Goal: Transaction & Acquisition: Purchase product/service

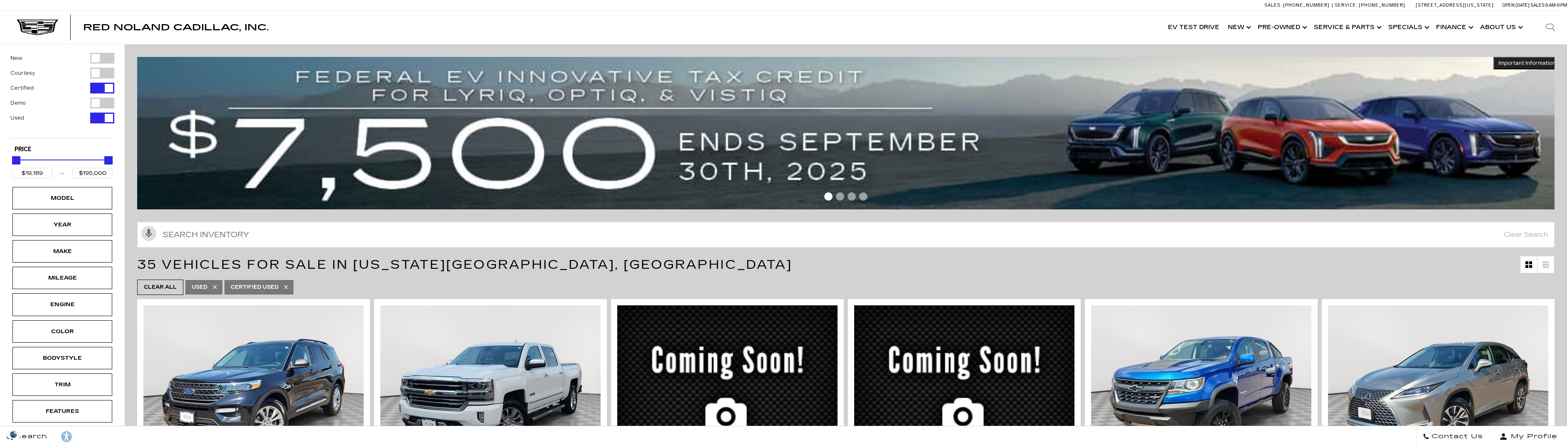
click at [1279, 30] on link "Show Pre-Owned" at bounding box center [1281, 27] width 56 height 33
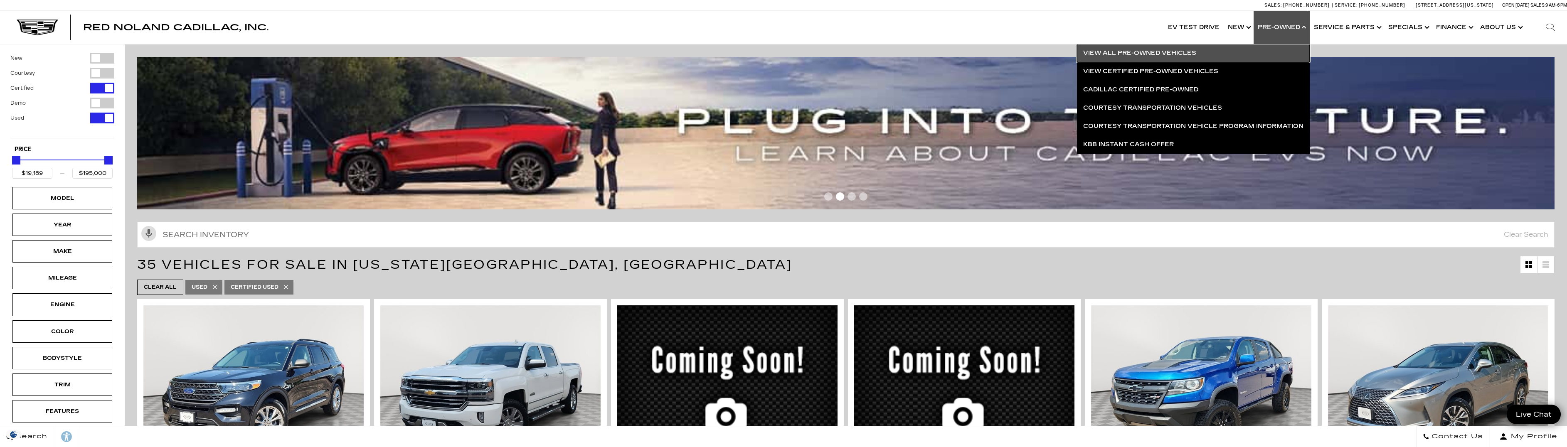
click at [1192, 48] on link "View All Pre-Owned Vehicles" at bounding box center [1193, 53] width 233 height 18
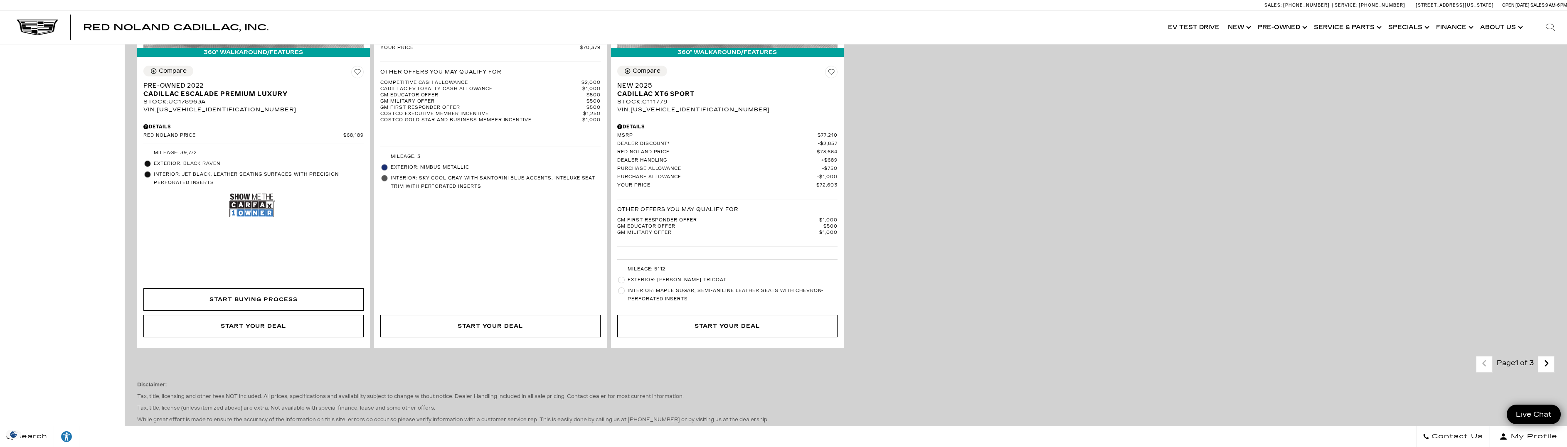
scroll to position [2120, 0]
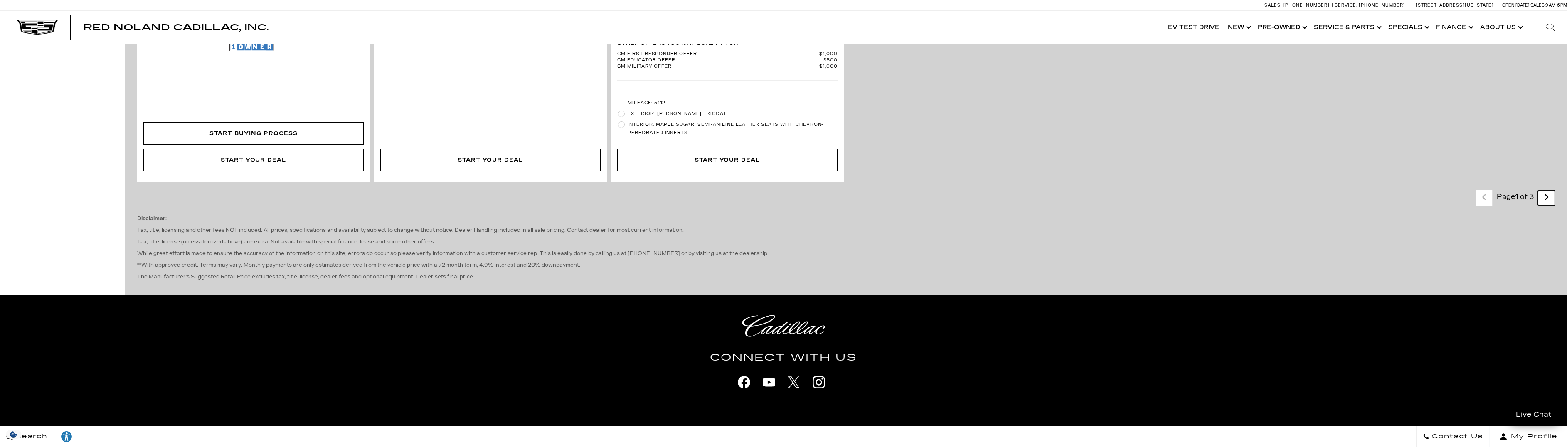
click at [1549, 202] on icon "next page" at bounding box center [1546, 197] width 5 height 13
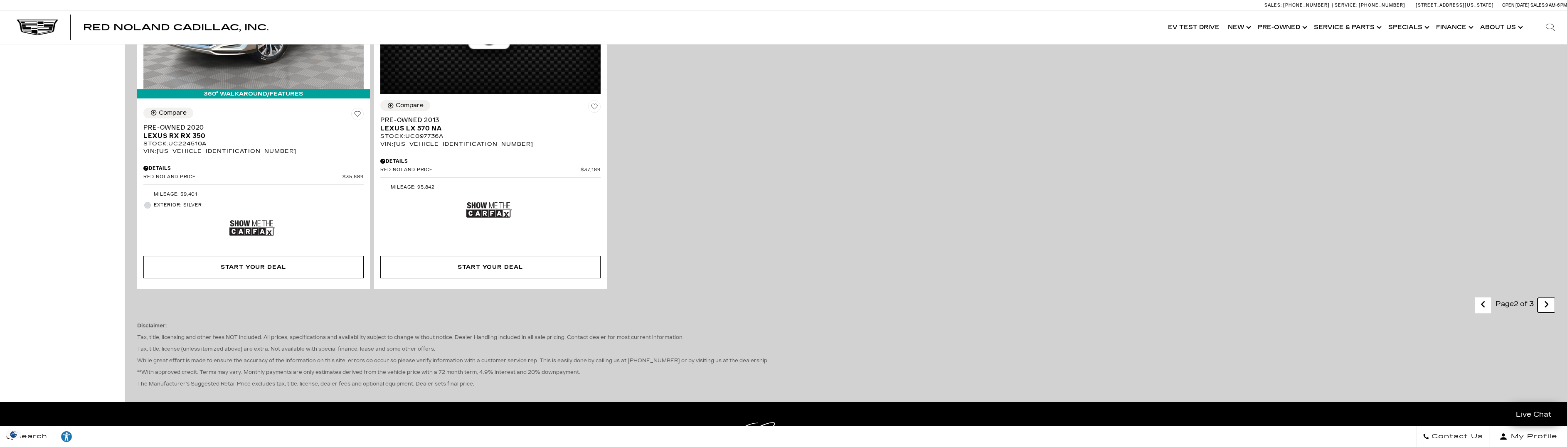
scroll to position [1704, 0]
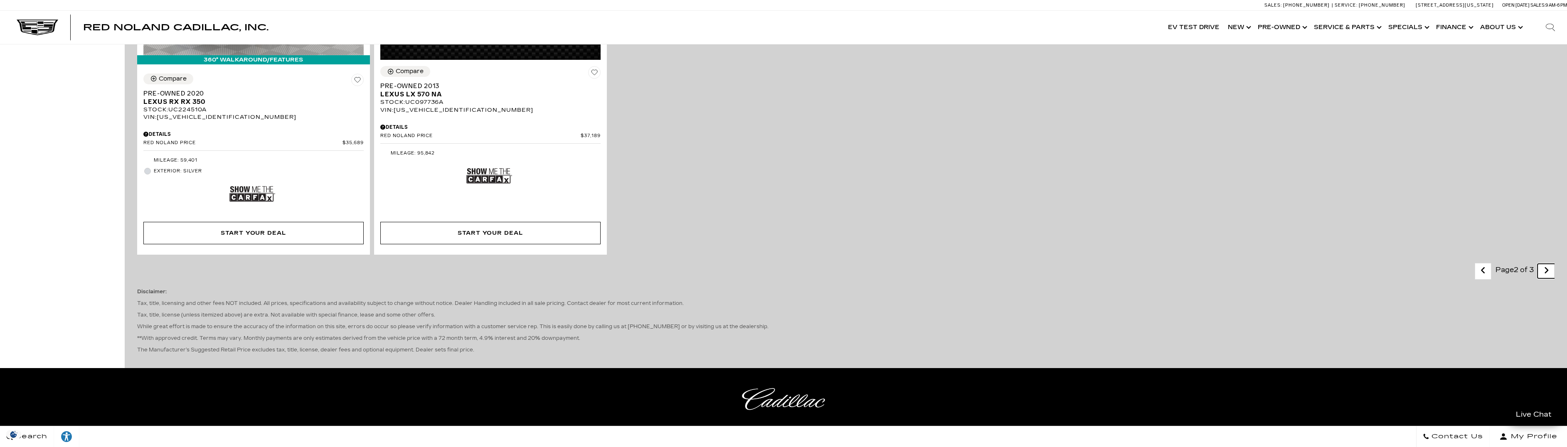
click at [1549, 276] on icon "next page" at bounding box center [1546, 270] width 5 height 13
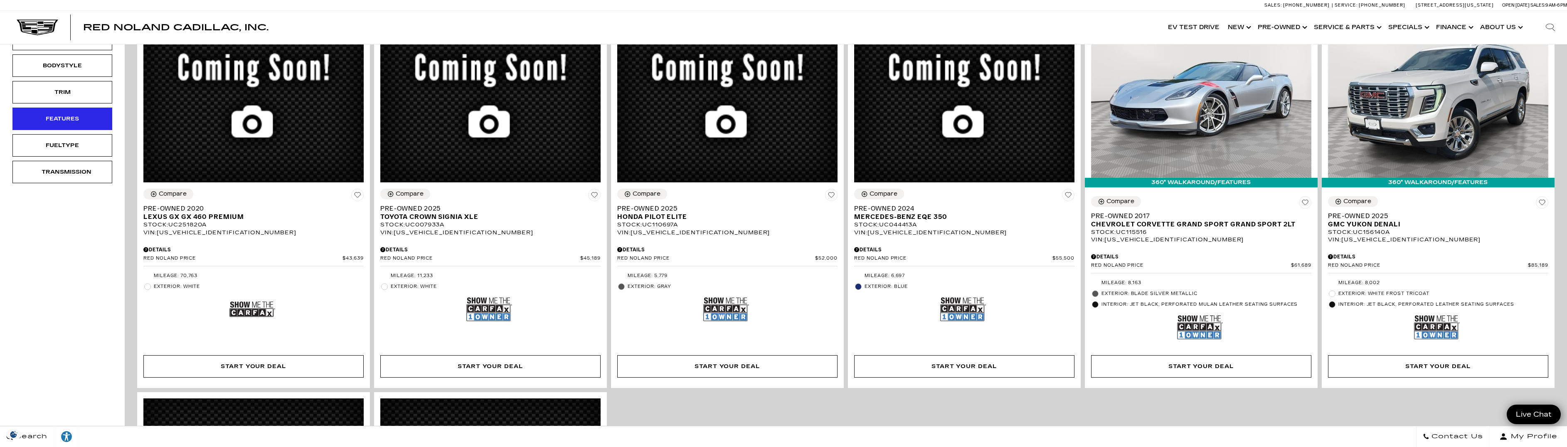
scroll to position [291, 0]
